Goal: Complete application form

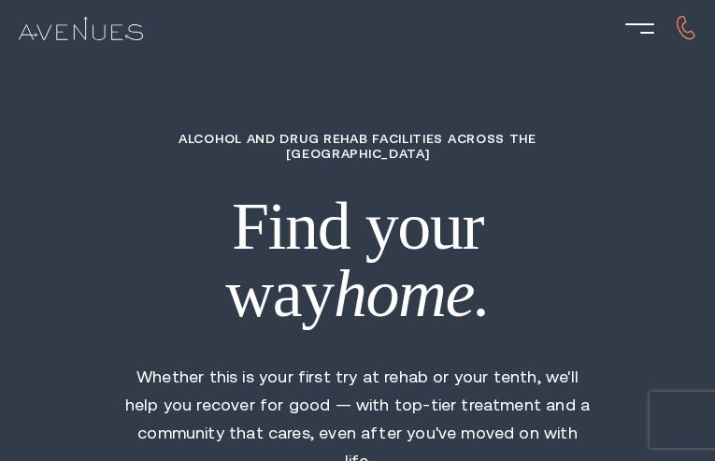
type input "ZGbAOnbSEfDeIpUg"
type input "jIffSklQFJaeafd"
type input "xSmWZTLxURzSDoJP"
type input "fCSDthCZVBYPpB"
type input "VjGftmpNjyDW"
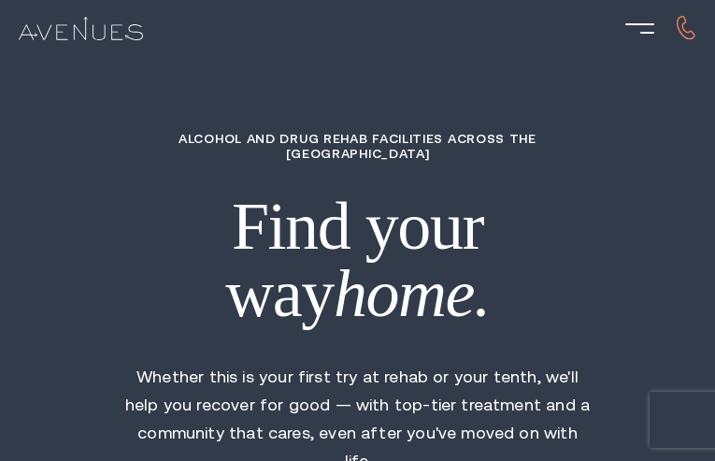
type input "8317668643"
type input "[EMAIL_ADDRESS][DOMAIN_NAME]"
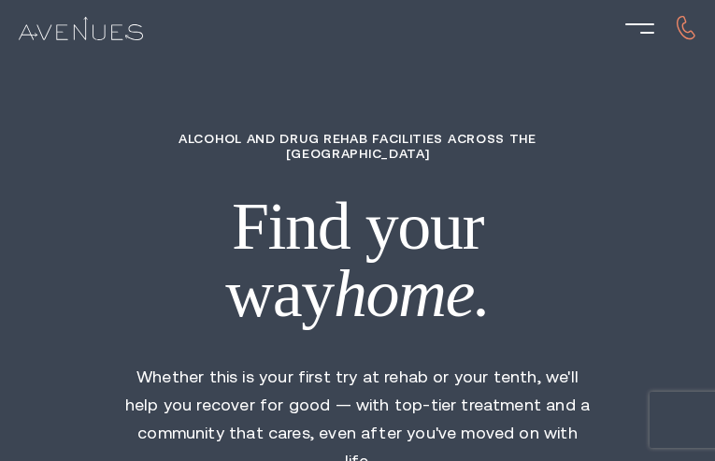
type input "mNmreEqrK"
type input "3083487278"
type input "[EMAIL_ADDRESS][DOMAIN_NAME]"
type input "OWthwUsVDEUF"
radio input "true"
